Goal: Information Seeking & Learning: Find specific fact

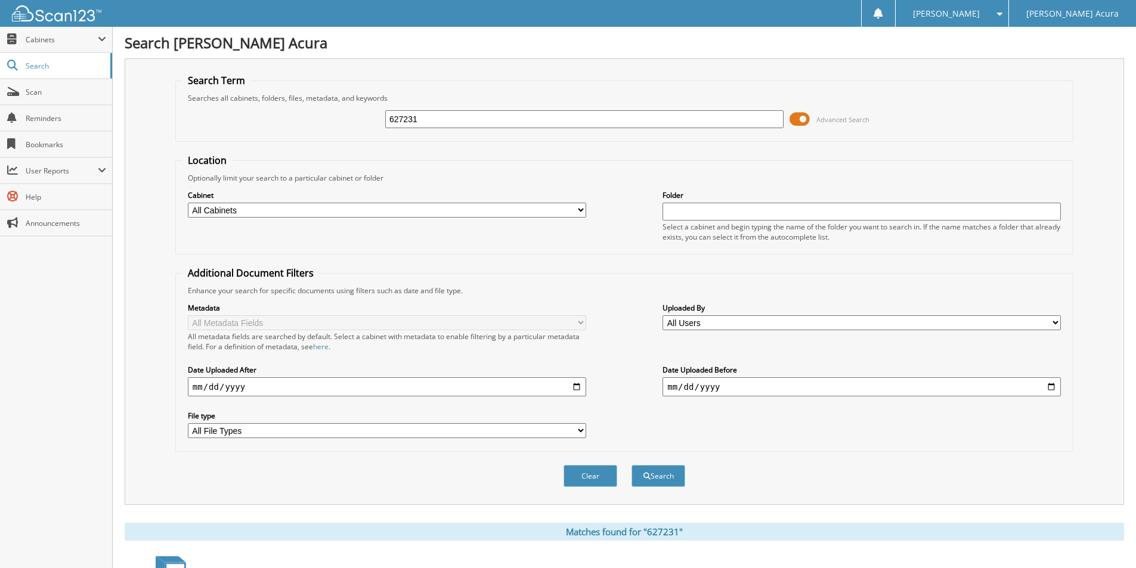
drag, startPoint x: 437, startPoint y: 107, endPoint x: 427, endPoint y: 123, distance: 18.5
click at [429, 120] on div "627231 Advanced Search" at bounding box center [624, 119] width 885 height 32
drag, startPoint x: 427, startPoint y: 123, endPoint x: 239, endPoint y: 123, distance: 187.8
click at [323, 123] on div "627231 Advanced Search" at bounding box center [624, 119] width 885 height 32
click at [433, 126] on input "text" at bounding box center [584, 119] width 398 height 18
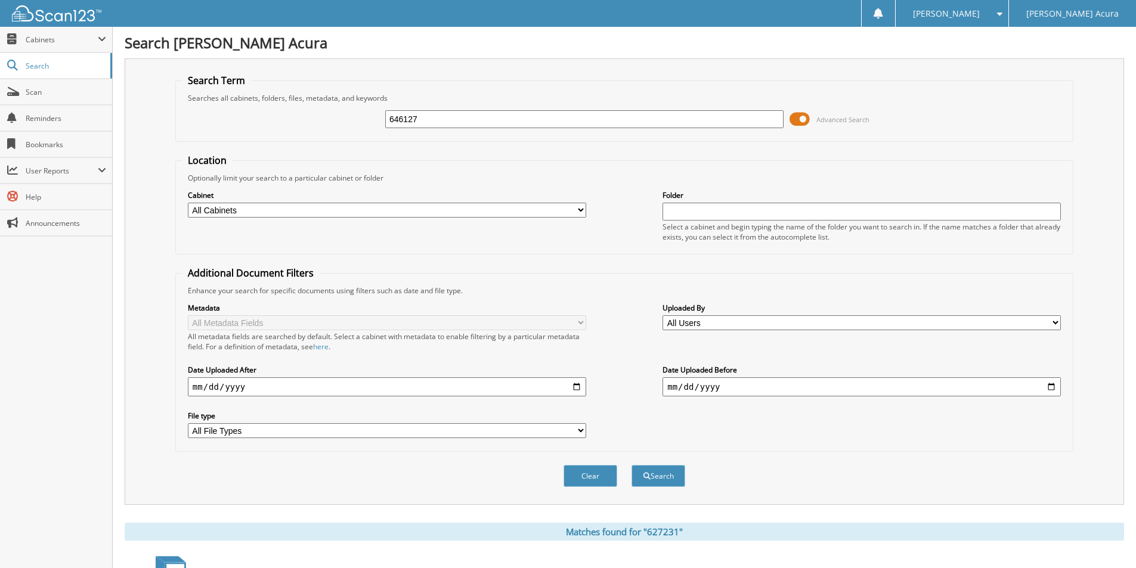
type input "646127"
click at [631, 465] on button "Search" at bounding box center [658, 476] width 54 height 22
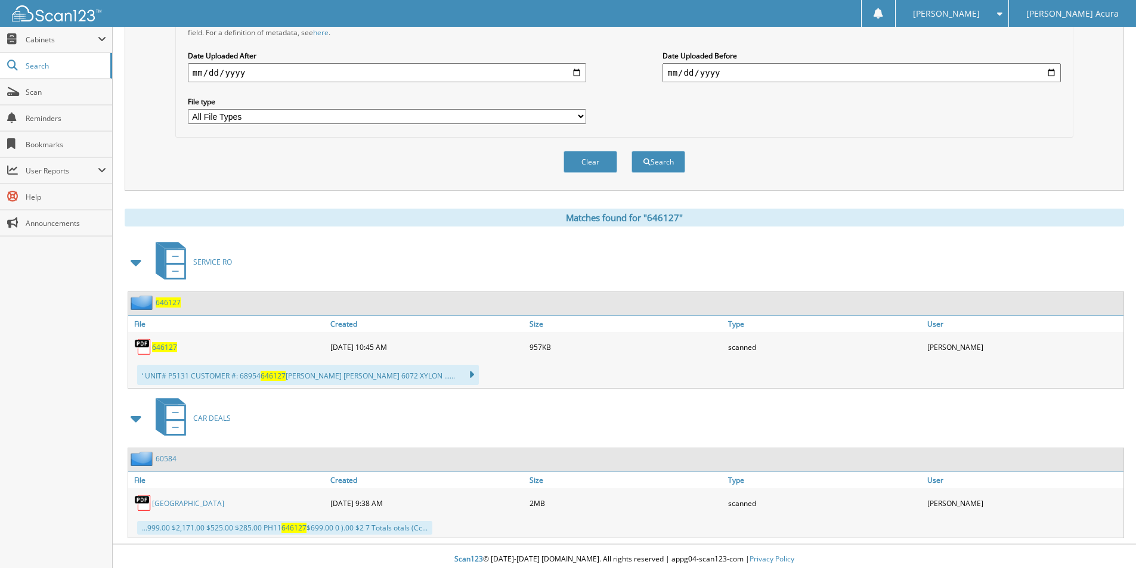
scroll to position [321, 0]
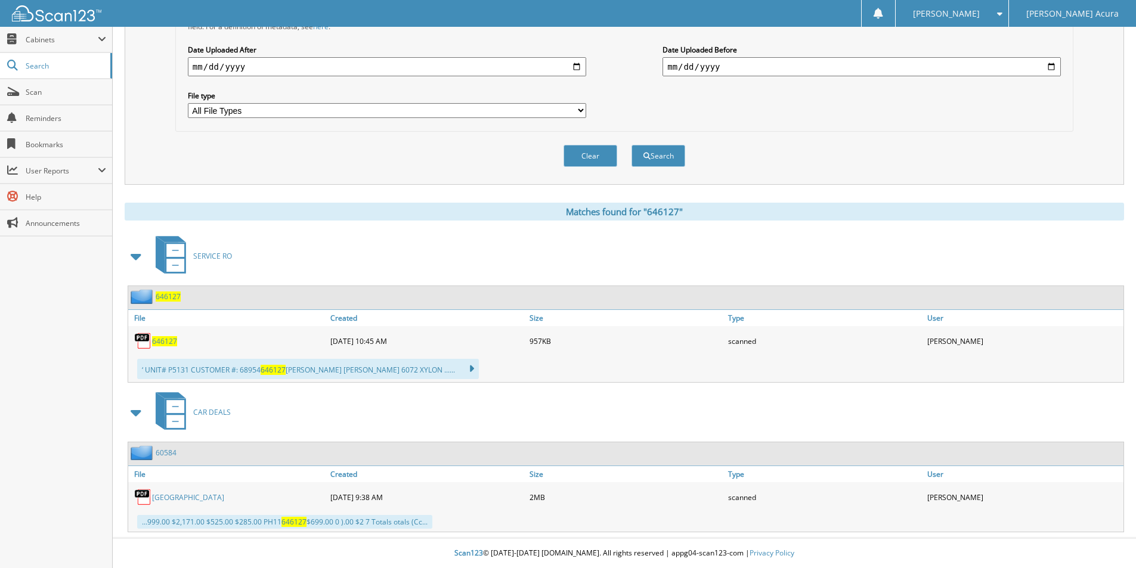
click at [169, 339] on span "646127" at bounding box center [164, 341] width 25 height 10
click at [172, 344] on span "646127" at bounding box center [164, 341] width 25 height 10
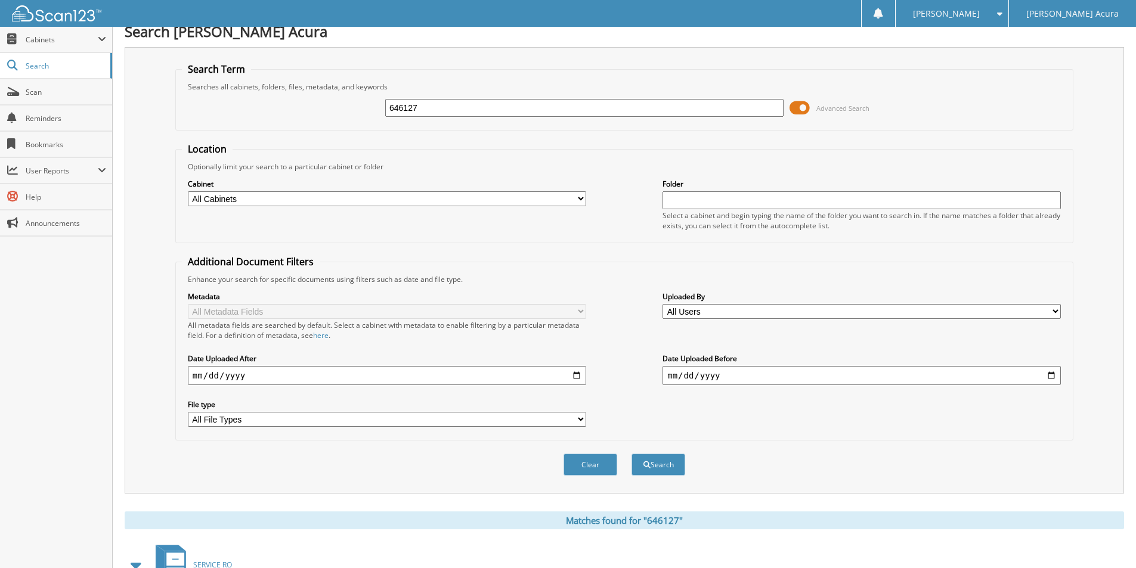
scroll to position [0, 0]
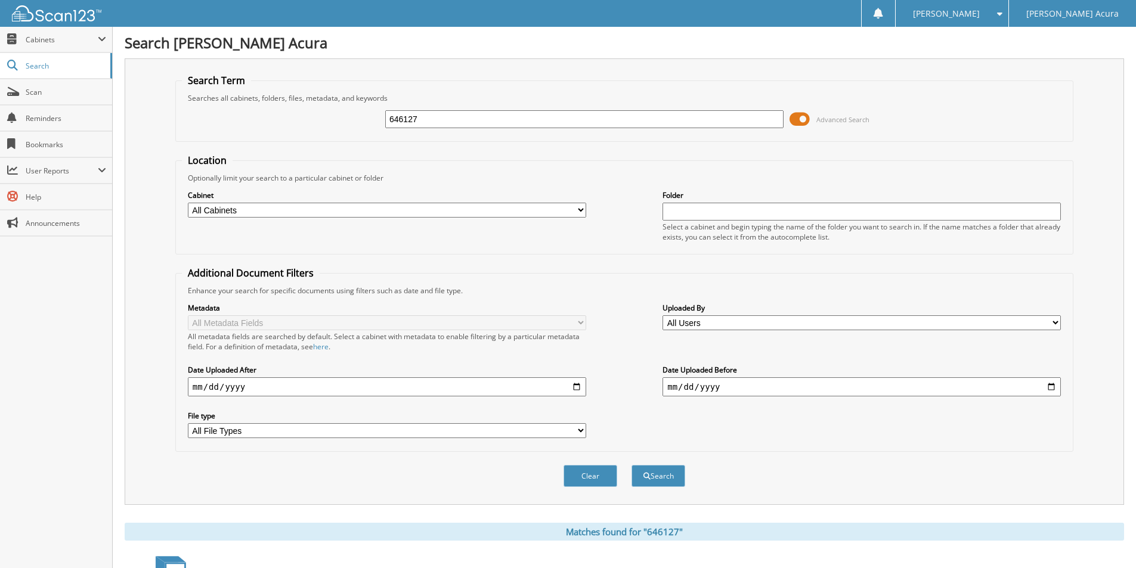
drag, startPoint x: 420, startPoint y: 120, endPoint x: -1, endPoint y: 97, distance: 421.6
click at [0, 97] on html "ABBY S. Settings Logout Buerkle Acura Close Cabinets My Company Email Addresses…" at bounding box center [568, 444] width 1136 height 888
click at [545, 119] on input "646127" at bounding box center [584, 119] width 398 height 18
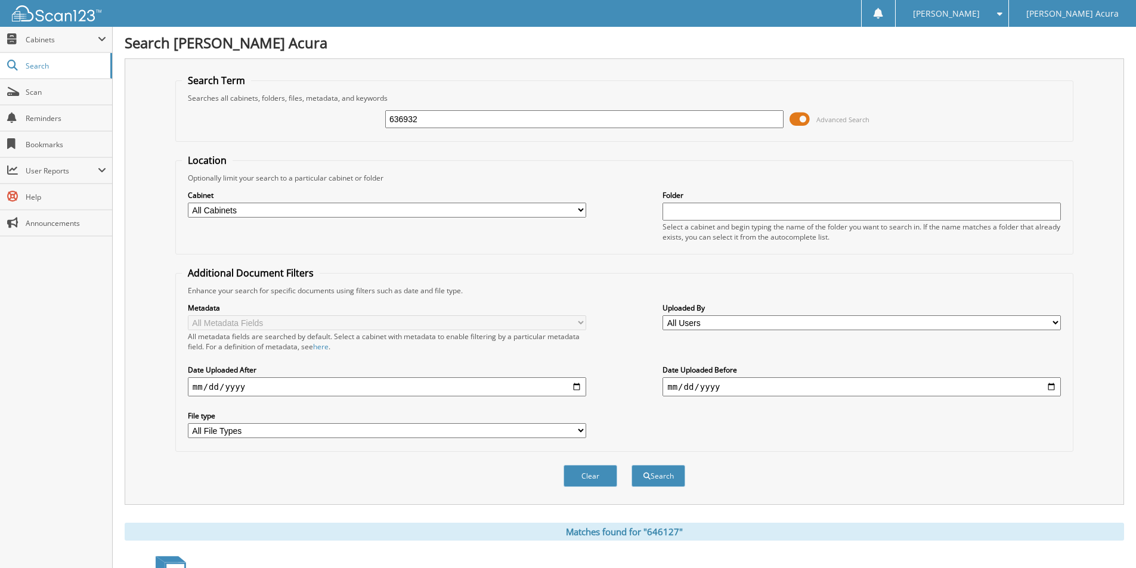
type input "636932"
click at [631, 465] on button "Search" at bounding box center [658, 476] width 54 height 22
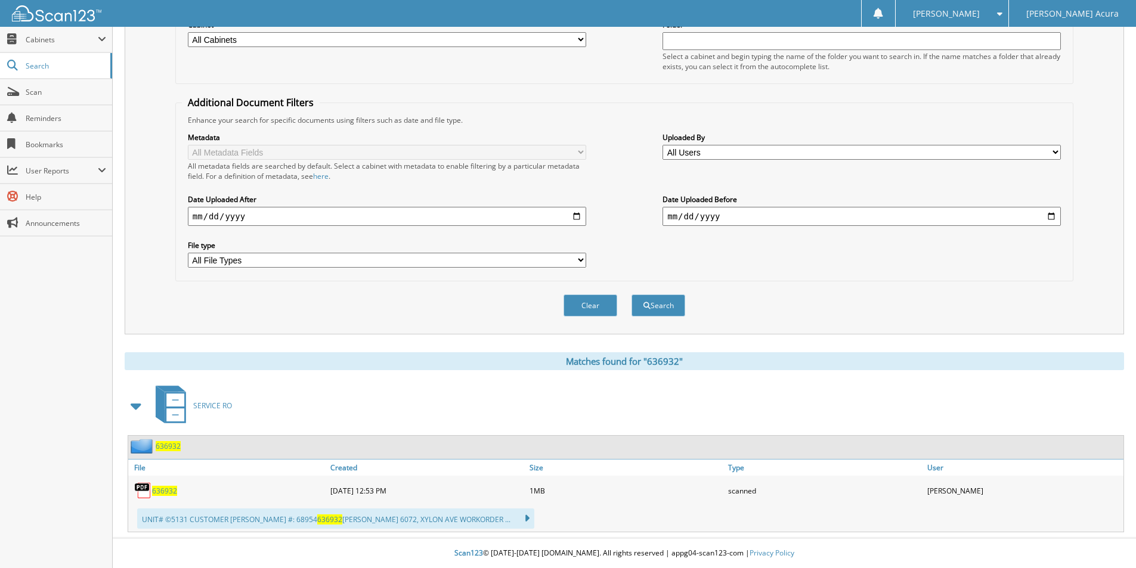
click at [158, 489] on span "636932" at bounding box center [164, 491] width 25 height 10
